Goal: Find specific page/section: Find specific page/section

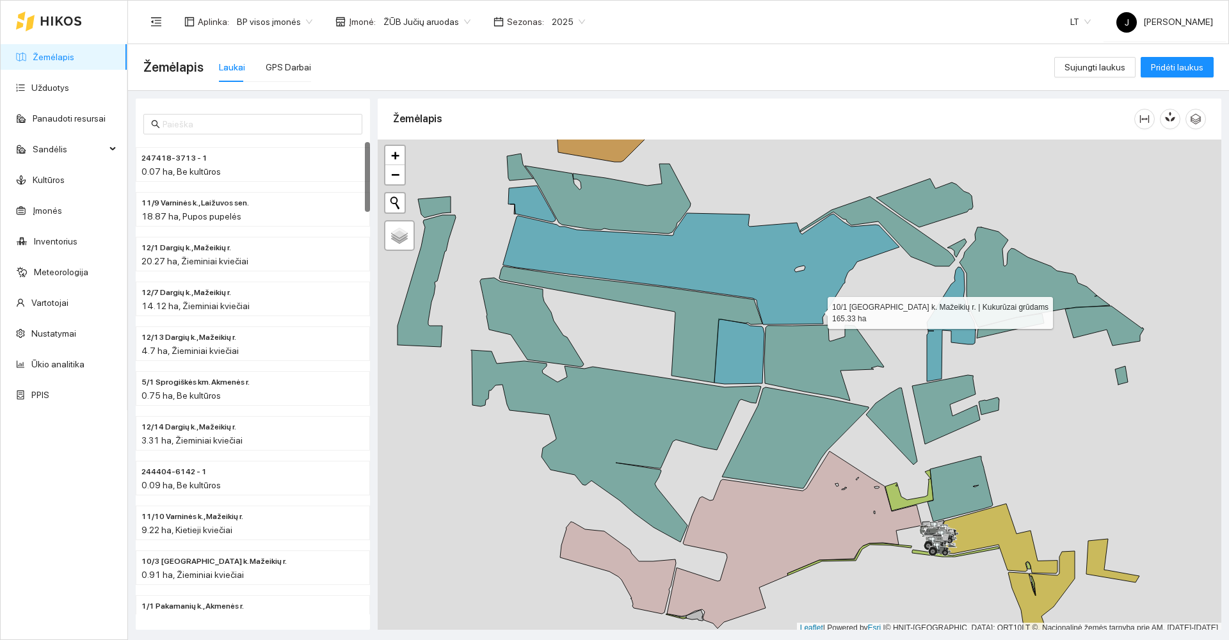
scroll to position [4, 0]
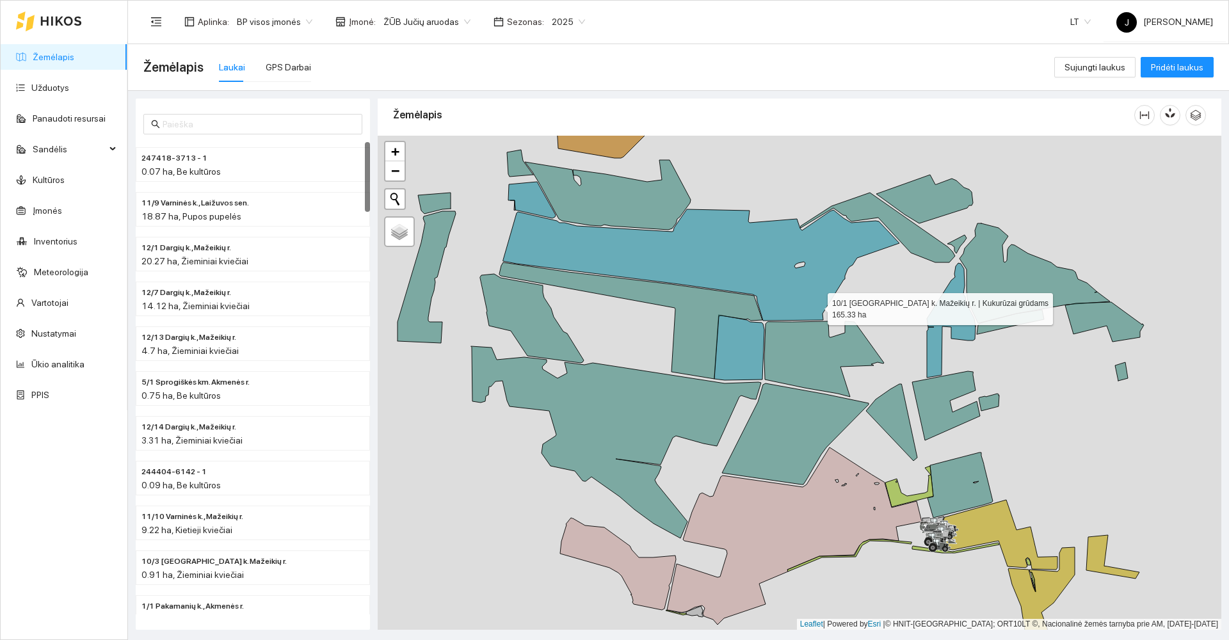
drag, startPoint x: 794, startPoint y: 246, endPoint x: 988, endPoint y: 611, distance: 413.4
click at [899, 321] on icon at bounding box center [701, 264] width 396 height 111
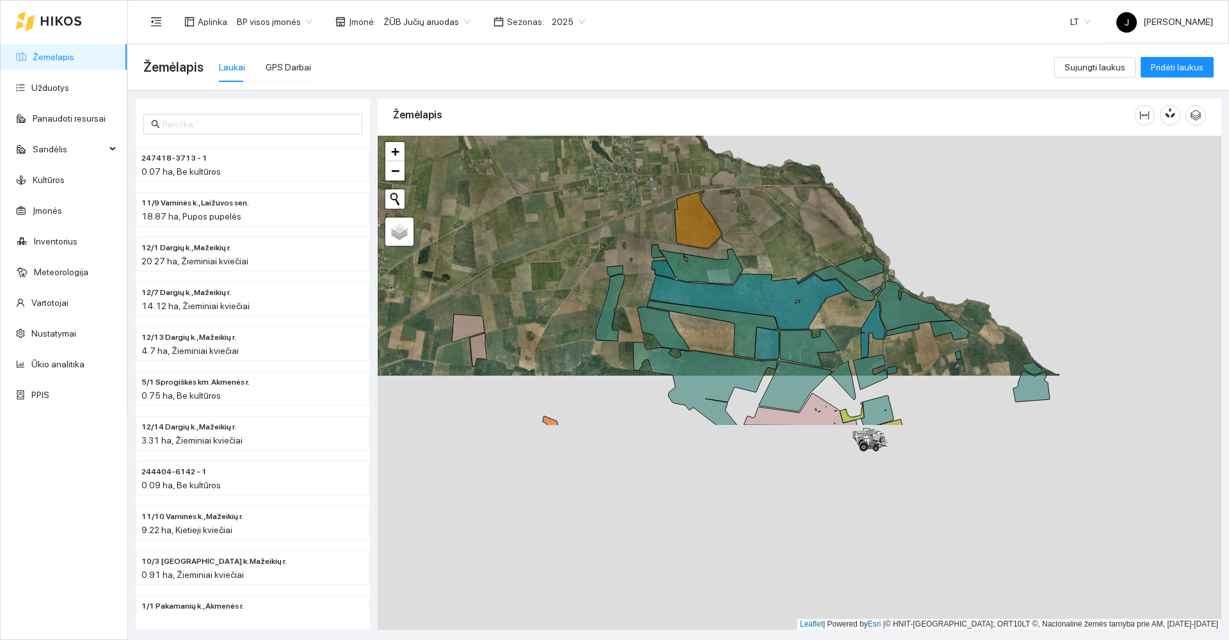
click at [774, 294] on icon at bounding box center [748, 302] width 198 height 56
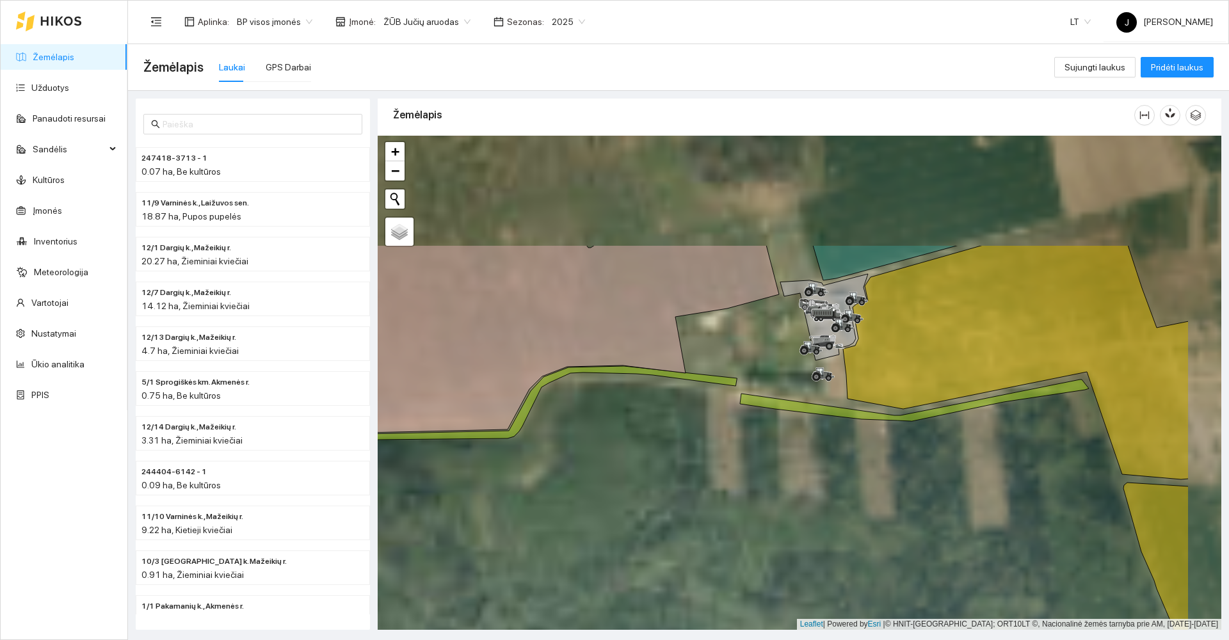
drag, startPoint x: 792, startPoint y: 433, endPoint x: 780, endPoint y: 461, distance: 31.3
click at [780, 461] on div at bounding box center [800, 383] width 844 height 494
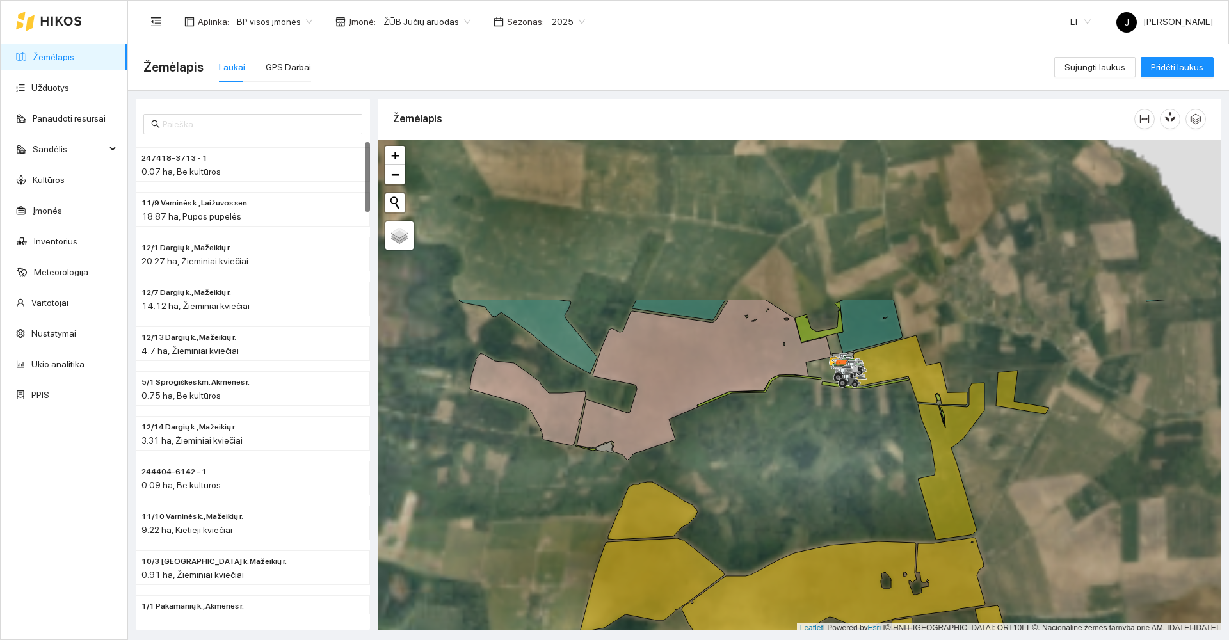
scroll to position [4, 0]
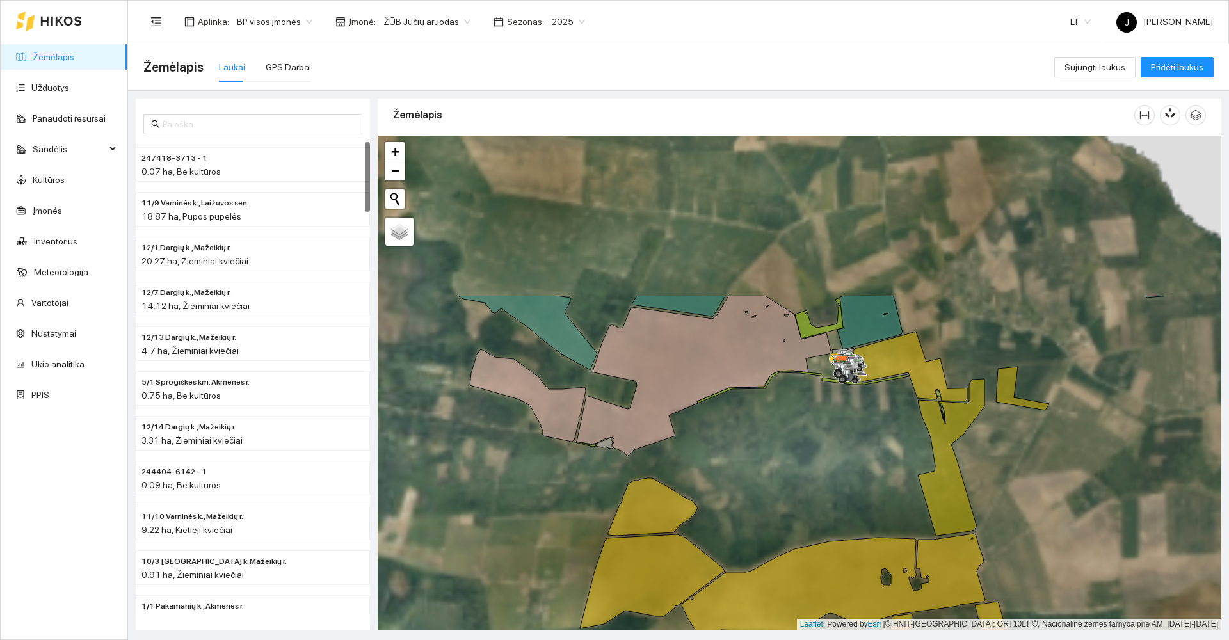
drag, startPoint x: 894, startPoint y: 305, endPoint x: 851, endPoint y: 586, distance: 284.2
click at [851, 586] on div at bounding box center [800, 383] width 844 height 494
